Goal: Transaction & Acquisition: Obtain resource

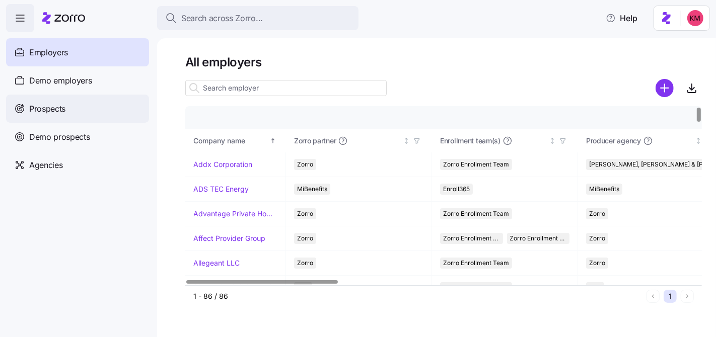
click at [56, 107] on span "Prospects" at bounding box center [47, 109] width 36 height 13
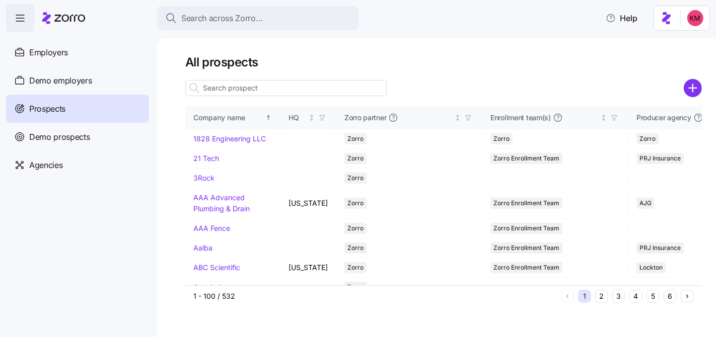
click at [335, 90] on input at bounding box center [285, 88] width 201 height 16
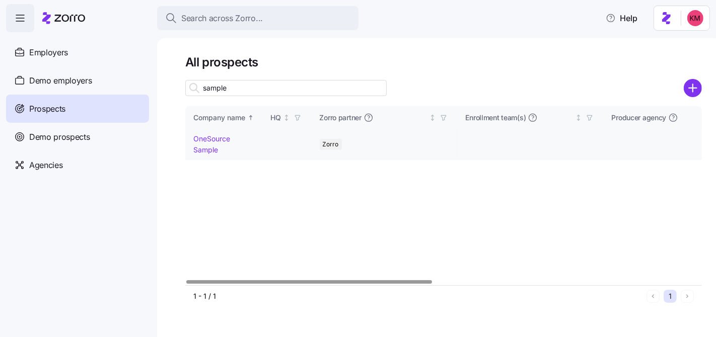
type input "sample"
click at [202, 142] on link "OneSource Sample" at bounding box center [211, 144] width 37 height 20
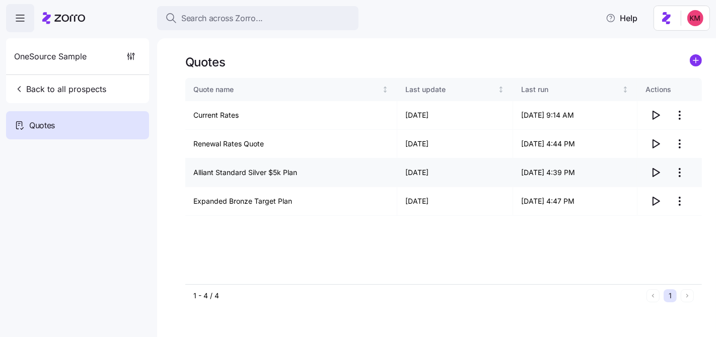
click at [658, 171] on icon "button" at bounding box center [656, 173] width 7 height 8
click at [656, 141] on icon "button" at bounding box center [656, 144] width 7 height 8
click at [655, 206] on icon "button" at bounding box center [656, 201] width 12 height 12
click at [657, 198] on icon "button" at bounding box center [656, 201] width 7 height 8
click at [654, 201] on icon "button" at bounding box center [656, 201] width 12 height 12
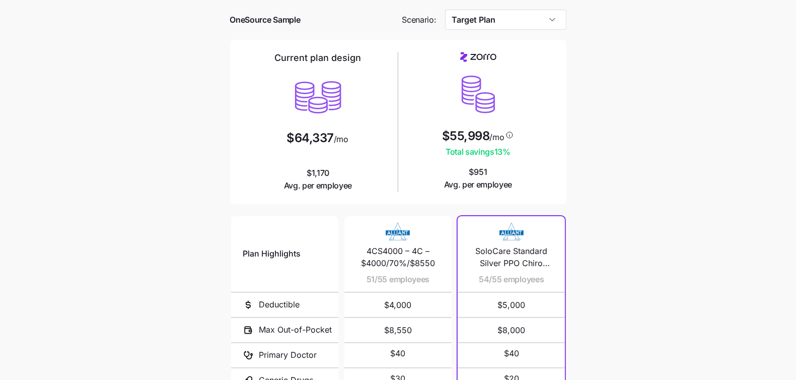
scroll to position [170, 0]
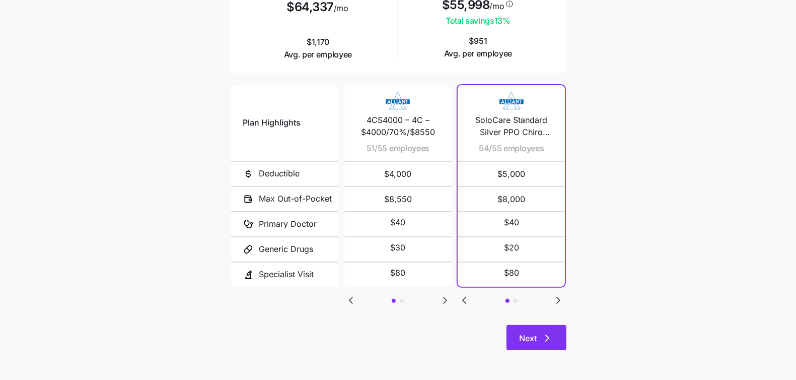
click at [556, 340] on button "Next" at bounding box center [537, 337] width 60 height 25
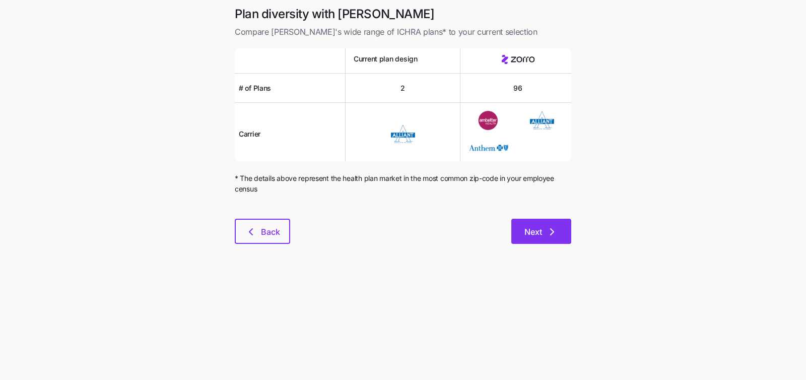
click at [554, 232] on icon "button" at bounding box center [552, 232] width 12 height 12
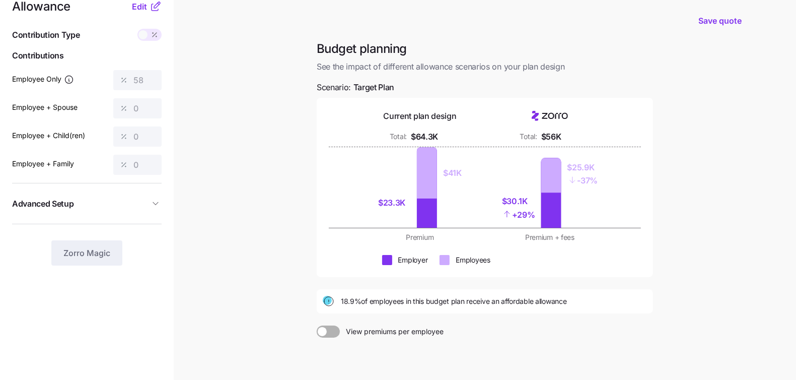
scroll to position [95, 0]
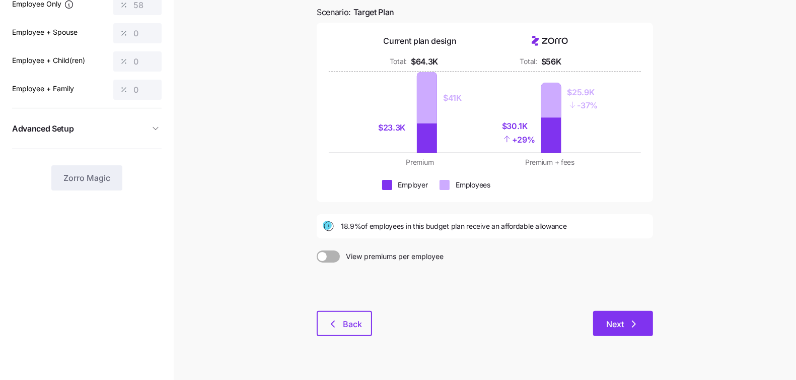
click at [618, 326] on span "Next" at bounding box center [615, 324] width 18 height 12
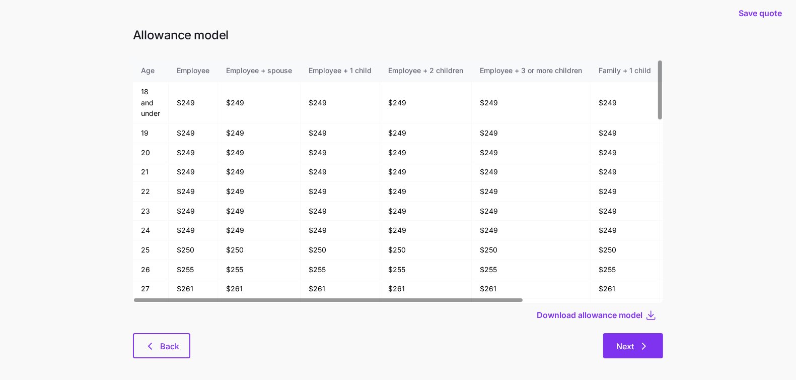
scroll to position [16, 0]
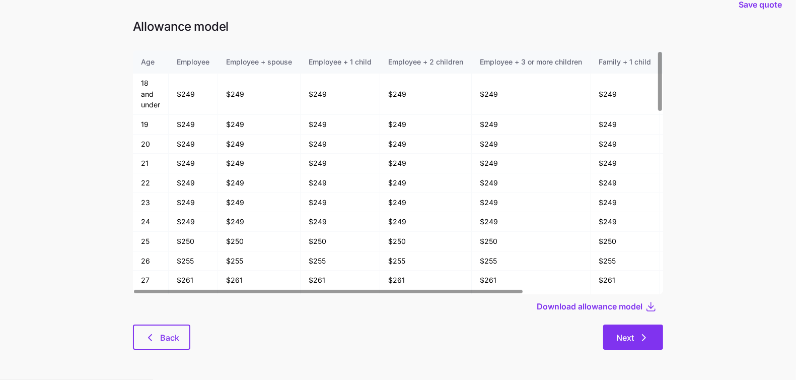
click at [650, 332] on icon "button" at bounding box center [644, 337] width 12 height 12
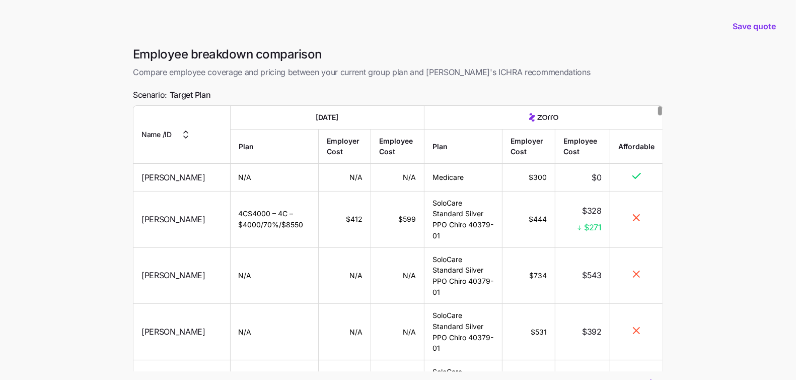
click at [399, 87] on div at bounding box center [398, 84] width 530 height 10
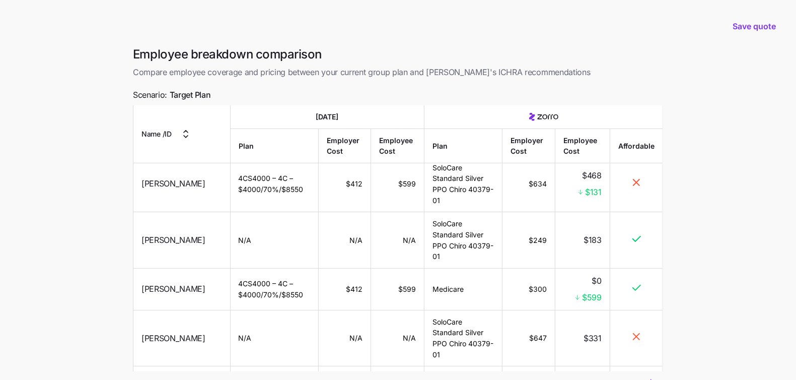
click at [624, 74] on span "Compare employee coverage and pricing between your current group plan and [PERS…" at bounding box center [398, 72] width 530 height 13
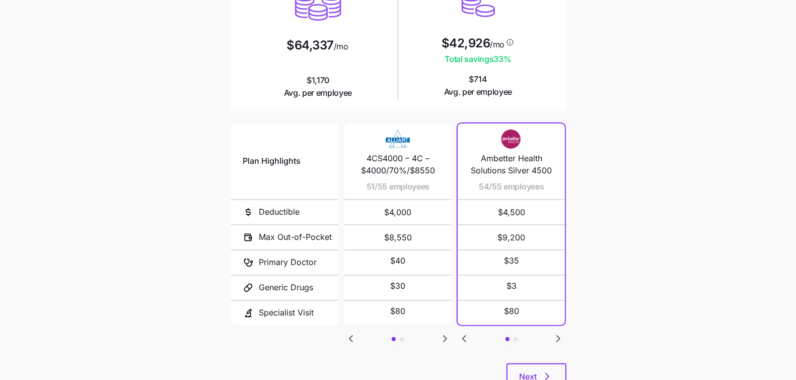
scroll to position [170, 0]
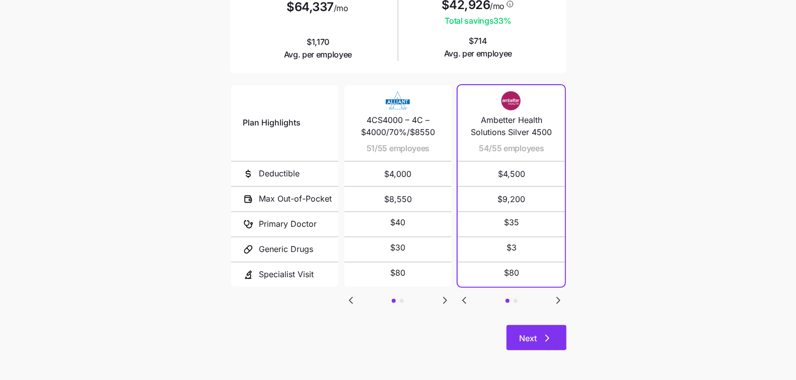
click at [548, 337] on icon "button" at bounding box center [547, 338] width 3 height 6
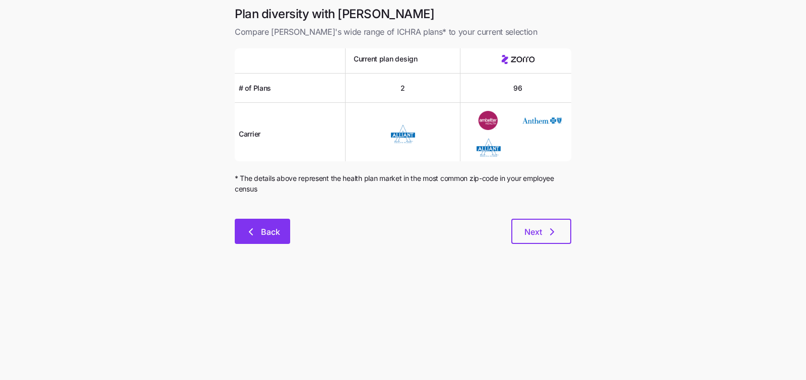
click at [266, 240] on button "Back" at bounding box center [262, 231] width 55 height 25
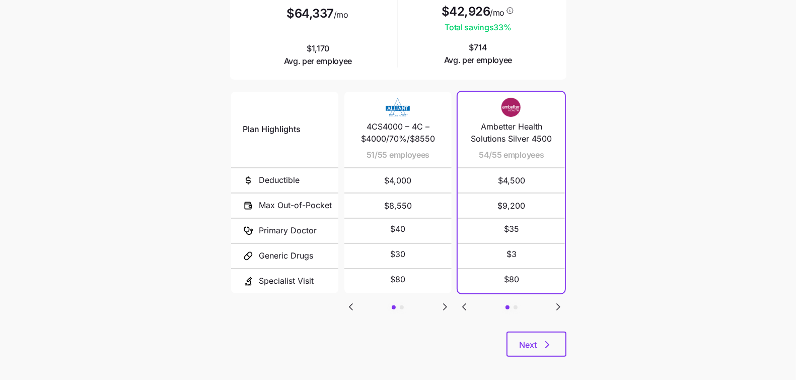
scroll to position [170, 0]
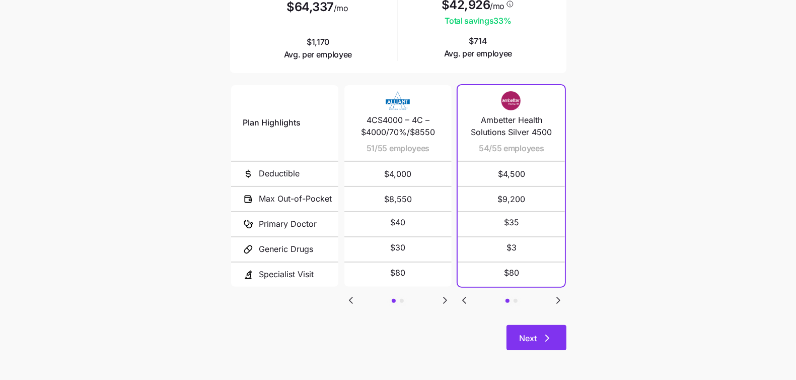
click at [544, 337] on icon "button" at bounding box center [547, 338] width 12 height 12
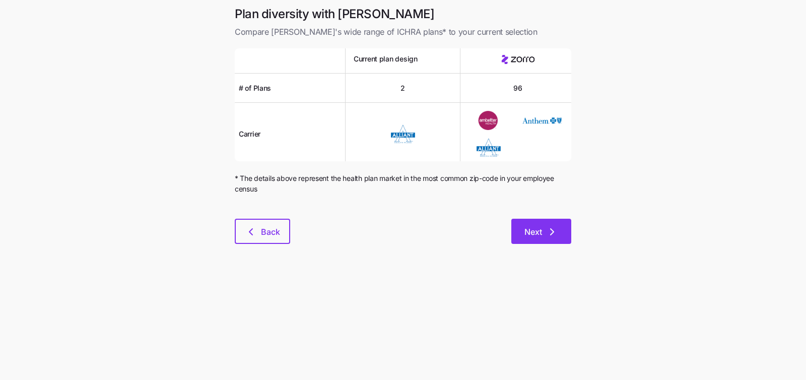
drag, startPoint x: 566, startPoint y: 253, endPoint x: 556, endPoint y: 239, distance: 17.3
click at [566, 253] on div "Plan diversity with Zorro Compare Zorro's wide range of ICHRA plans* to your cu…" at bounding box center [403, 131] width 353 height 250
click at [554, 236] on icon "button" at bounding box center [552, 232] width 12 height 12
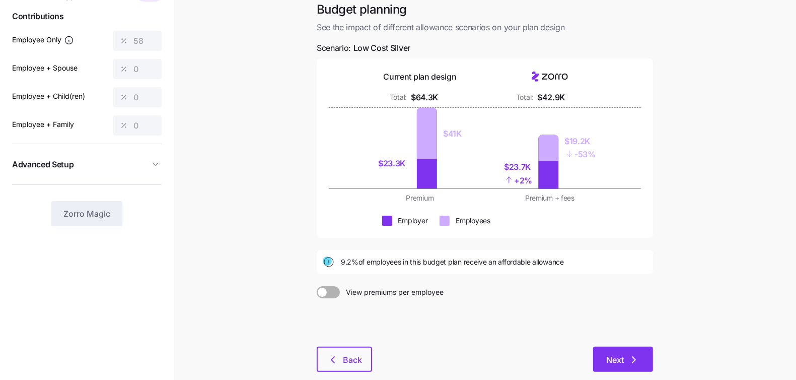
scroll to position [95, 0]
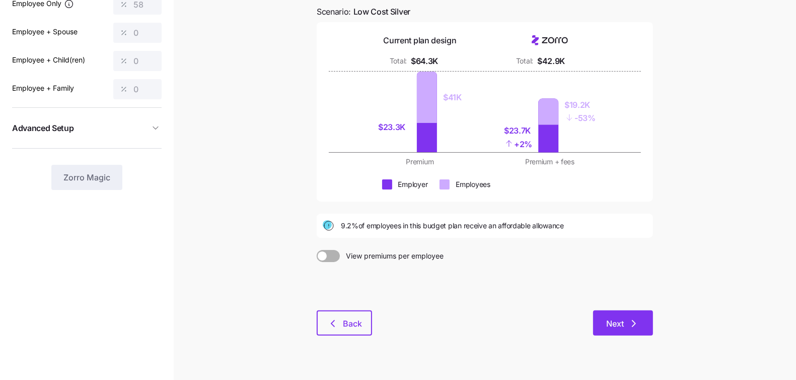
click at [626, 321] on span "Next" at bounding box center [623, 323] width 34 height 12
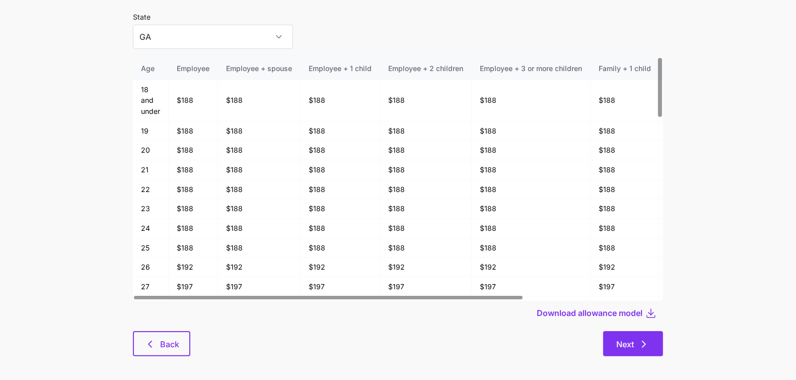
scroll to position [54, 0]
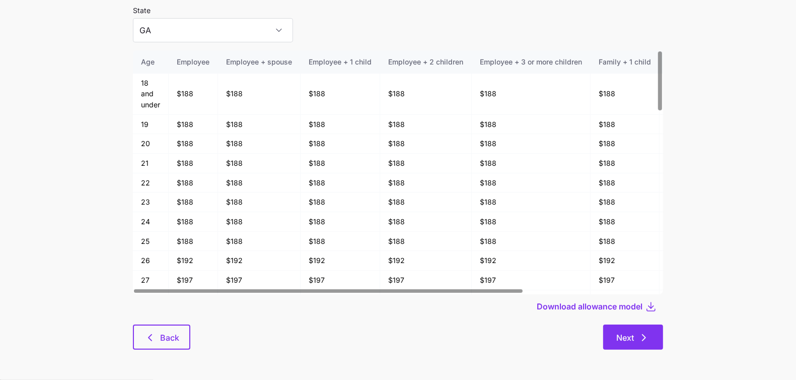
click at [613, 334] on button "Next" at bounding box center [633, 336] width 60 height 25
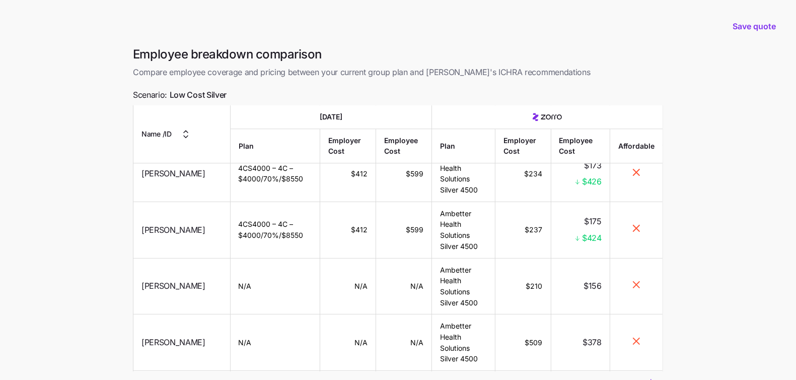
scroll to position [89, 0]
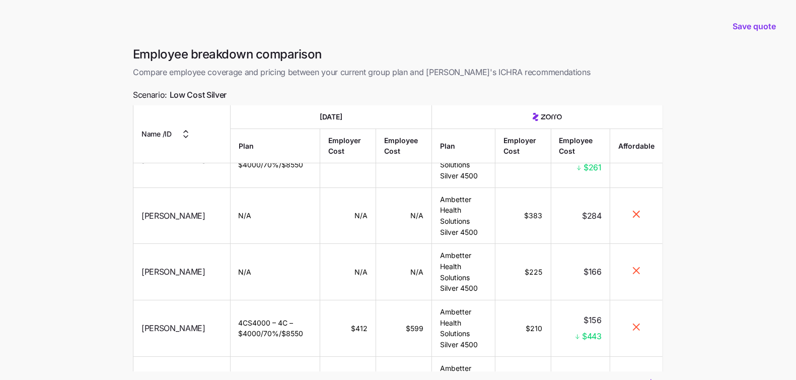
click at [641, 54] on h1 "Employee breakdown comparison" at bounding box center [398, 54] width 530 height 16
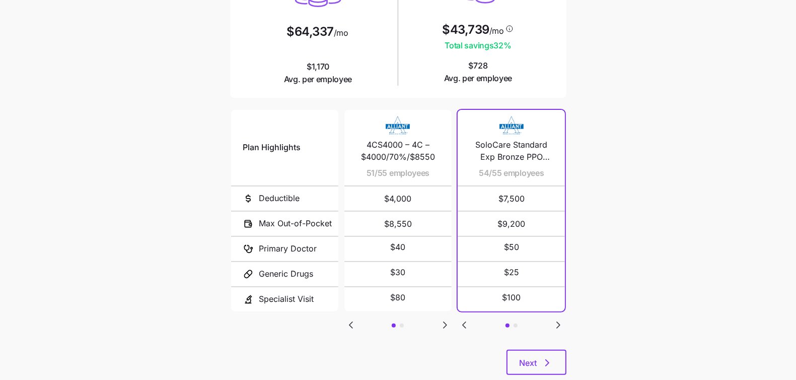
scroll to position [170, 0]
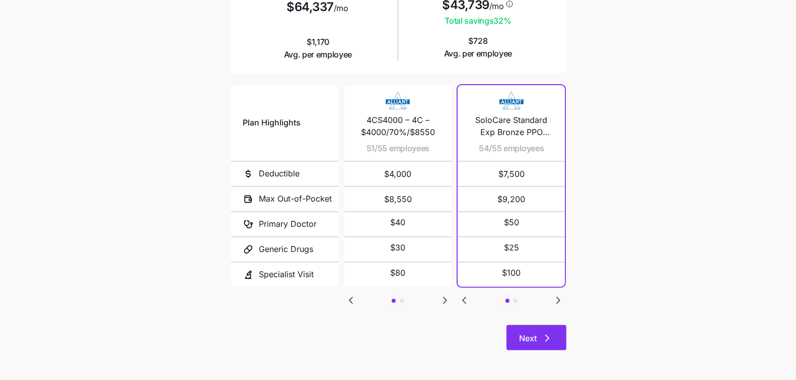
click at [551, 333] on icon "button" at bounding box center [547, 338] width 12 height 12
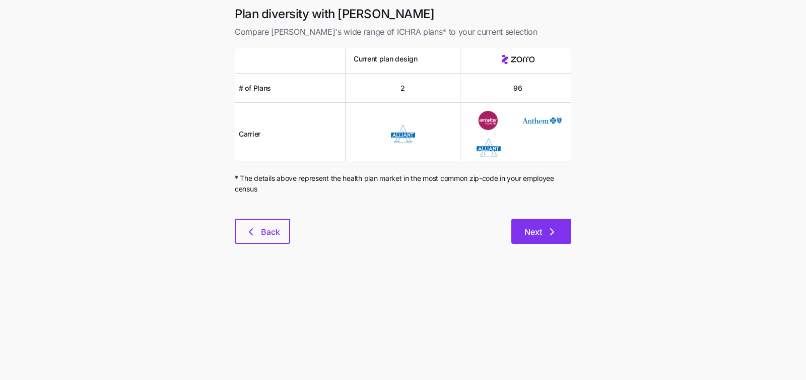
click at [560, 235] on button "Next" at bounding box center [541, 231] width 60 height 25
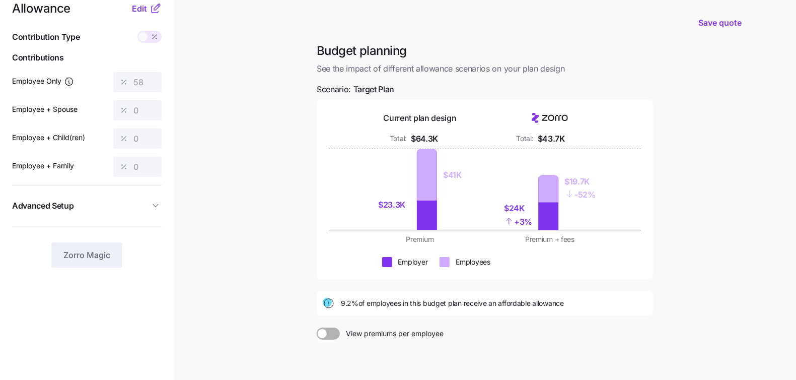
scroll to position [36, 0]
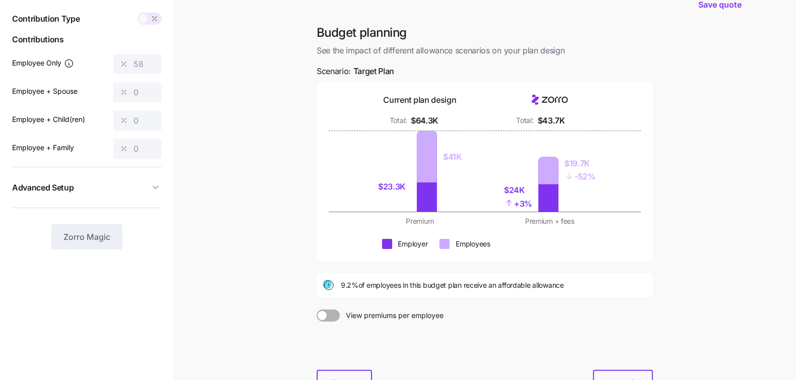
click at [154, 183] on icon "button" at bounding box center [156, 187] width 10 height 10
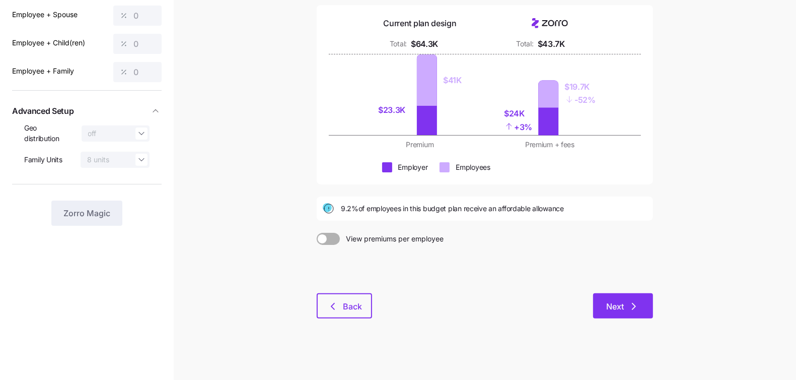
scroll to position [115, 0]
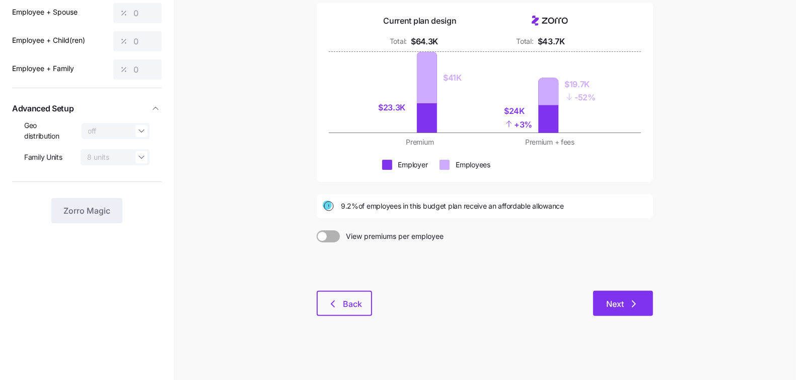
click at [618, 313] on button "Next" at bounding box center [623, 303] width 60 height 25
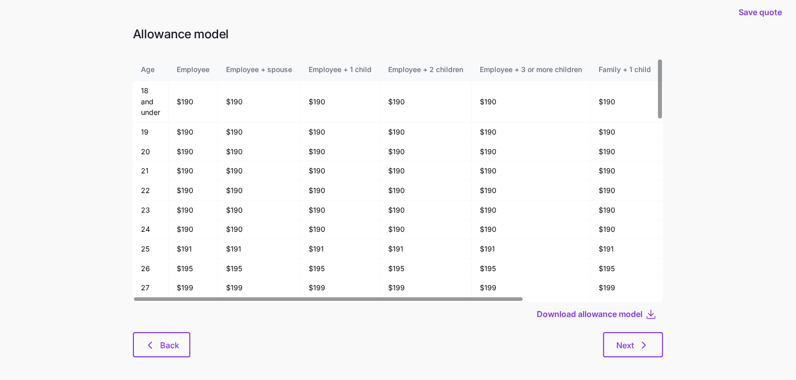
scroll to position [16, 0]
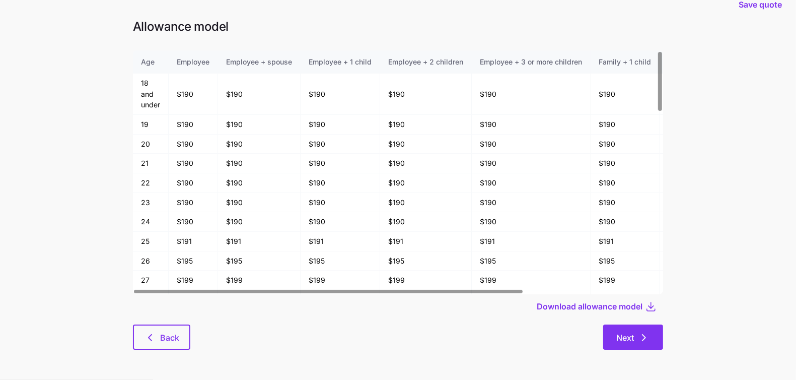
click at [635, 341] on span "Next" at bounding box center [633, 337] width 34 height 12
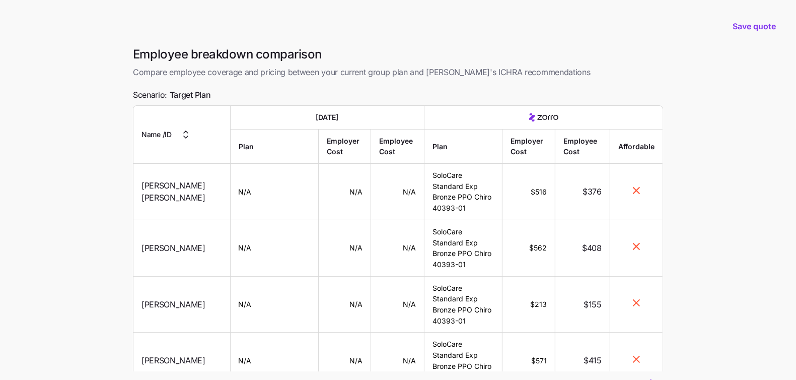
scroll to position [2177, 0]
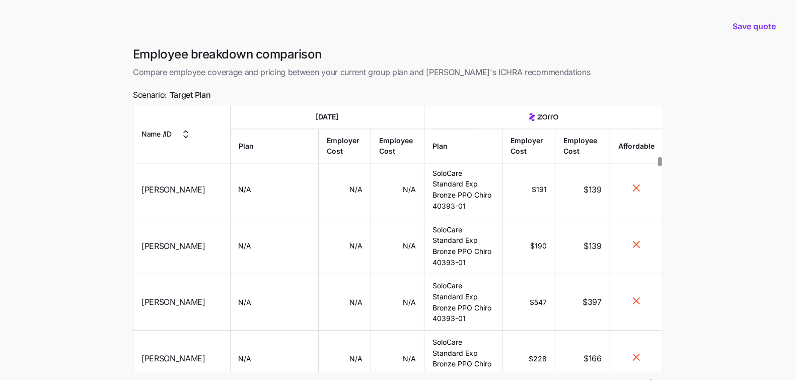
click at [479, 65] on div "Employee breakdown comparison Compare employee coverage and pricing between you…" at bounding box center [398, 62] width 530 height 32
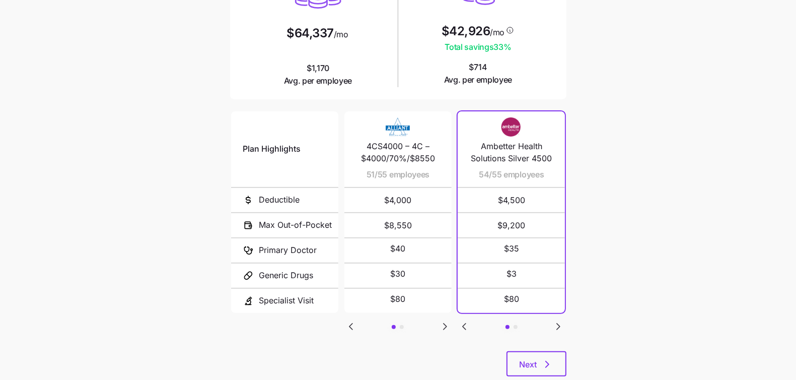
scroll to position [170, 0]
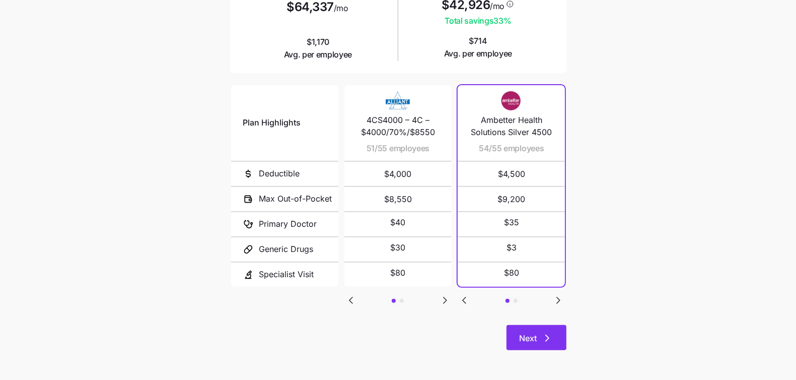
click at [540, 338] on span "Next" at bounding box center [537, 338] width 34 height 12
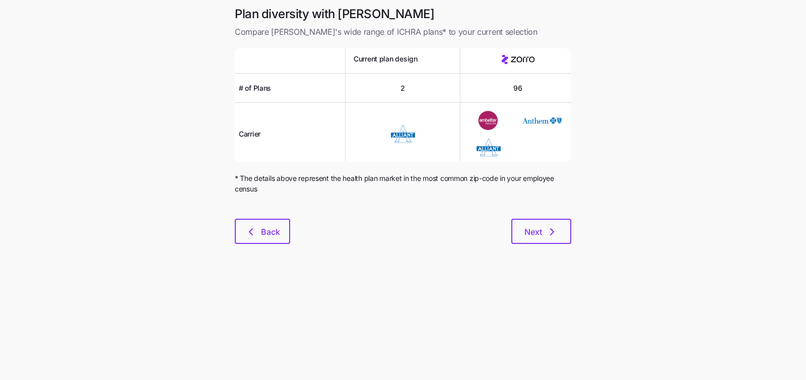
click at [535, 217] on div at bounding box center [403, 212] width 336 height 12
click at [536, 228] on span "Next" at bounding box center [533, 232] width 18 height 12
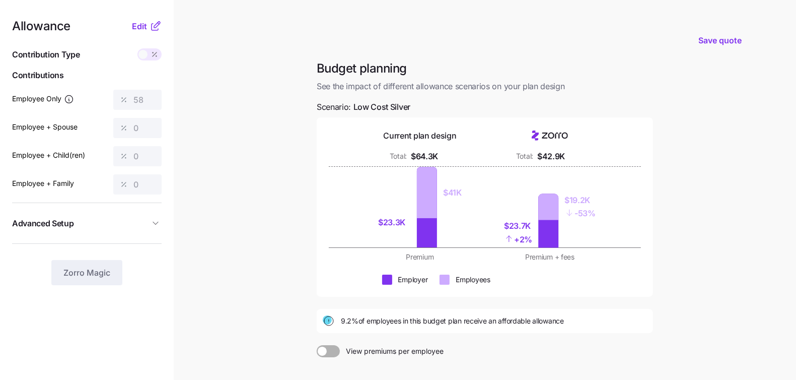
click at [130, 220] on span "Advanced Setup" at bounding box center [80, 223] width 137 height 13
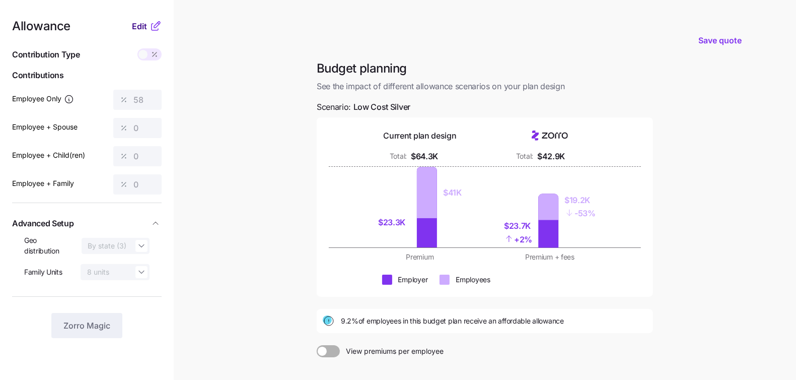
click at [130, 28] on div "Allowance Edit" at bounding box center [87, 26] width 150 height 12
click at [142, 20] on nav "Allowance Edit Contribution Type Use classes Contributions Employee Only 58 Emp…" at bounding box center [87, 247] width 174 height 495
click at [143, 21] on span "Edit" at bounding box center [139, 26] width 15 height 12
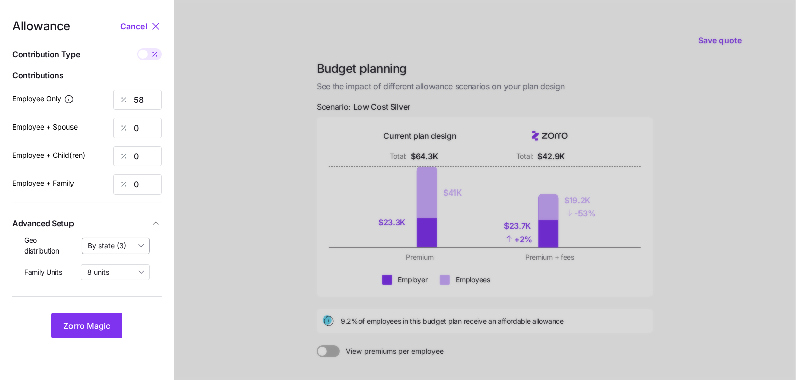
click at [124, 246] on input "By state (3)" at bounding box center [116, 246] width 68 height 16
click at [119, 268] on div "off" at bounding box center [115, 269] width 59 height 17
type input "off"
click at [97, 319] on span "Zorro Magic" at bounding box center [86, 325] width 47 height 12
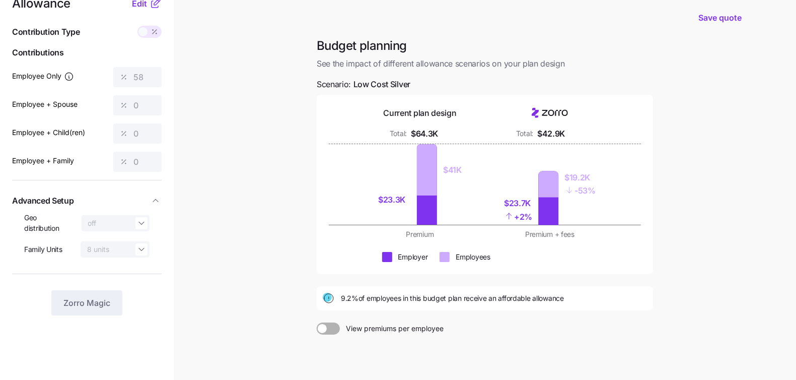
scroll to position [81, 0]
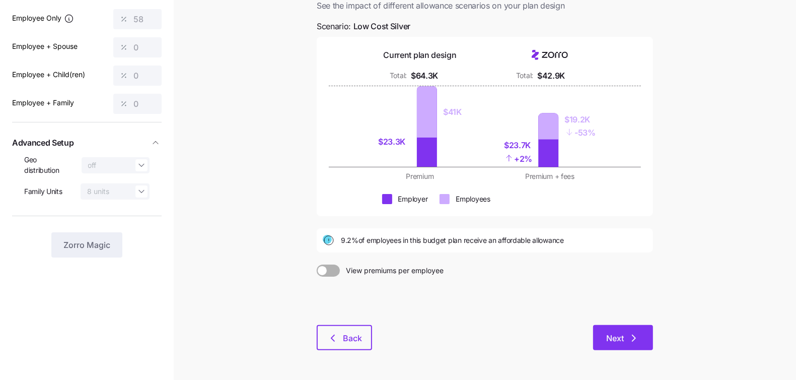
click at [651, 342] on button "Next" at bounding box center [623, 337] width 60 height 25
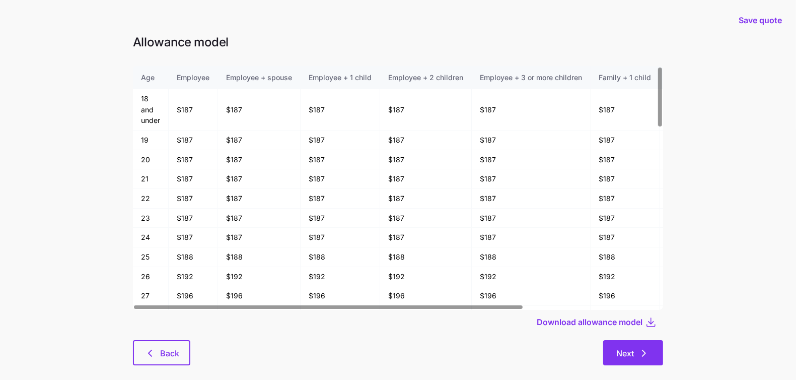
click at [640, 348] on icon "button" at bounding box center [644, 353] width 12 height 12
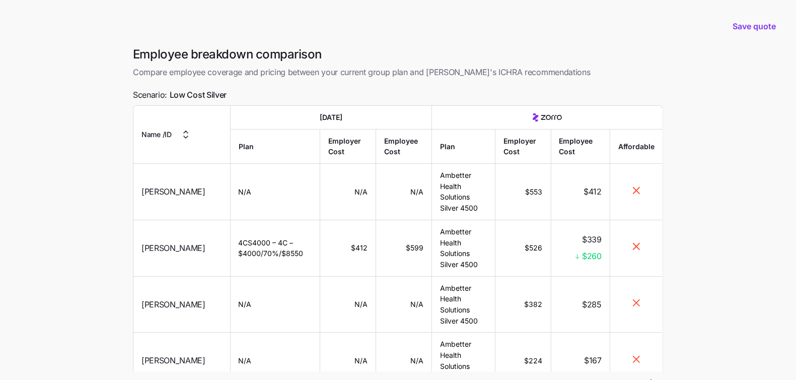
scroll to position [7165, 0]
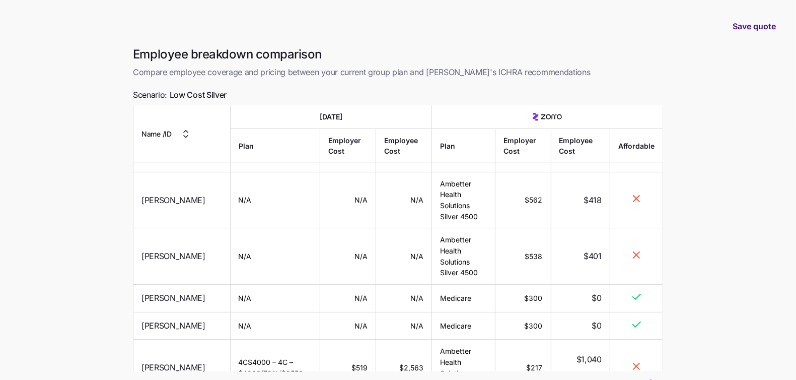
drag, startPoint x: 718, startPoint y: 78, endPoint x: 747, endPoint y: 24, distance: 61.5
click at [718, 78] on main "Save quote Employee breakdown comparison Compare employee coverage and pricing …" at bounding box center [398, 231] width 796 height 463
click at [750, 21] on span "Save quote" at bounding box center [754, 26] width 43 height 12
